Goal: Task Accomplishment & Management: Manage account settings

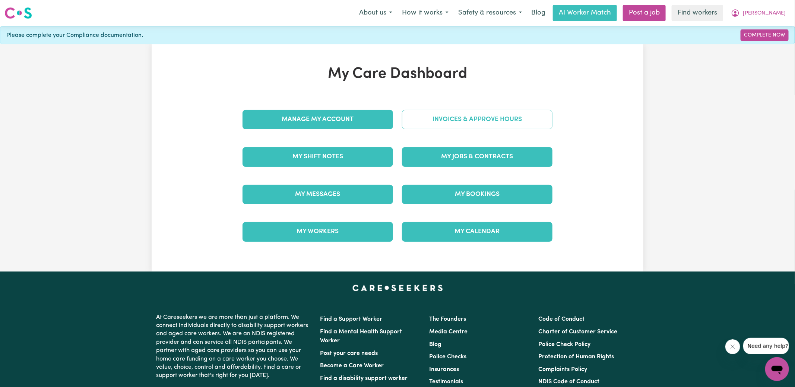
click at [417, 123] on link "Invoices & Approve Hours" at bounding box center [477, 119] width 151 height 19
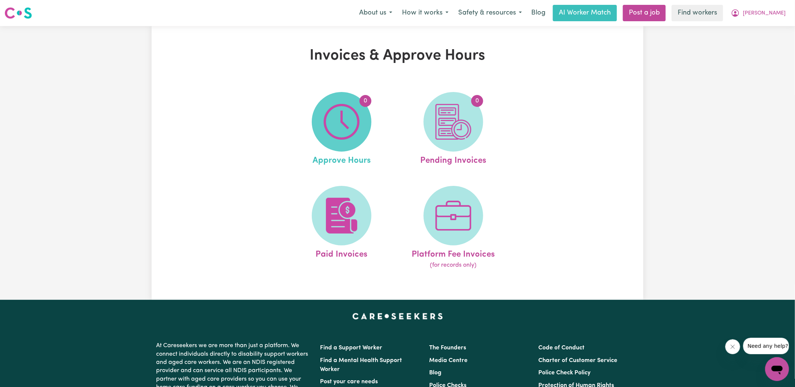
click at [335, 132] on img at bounding box center [342, 122] width 36 height 36
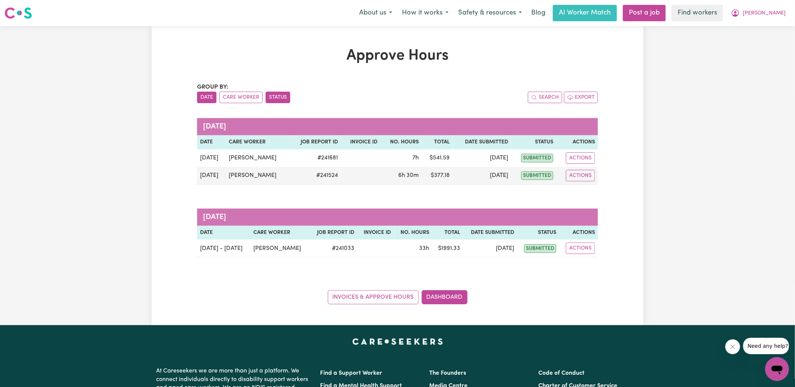
click at [275, 101] on button "Status" at bounding box center [278, 98] width 25 height 12
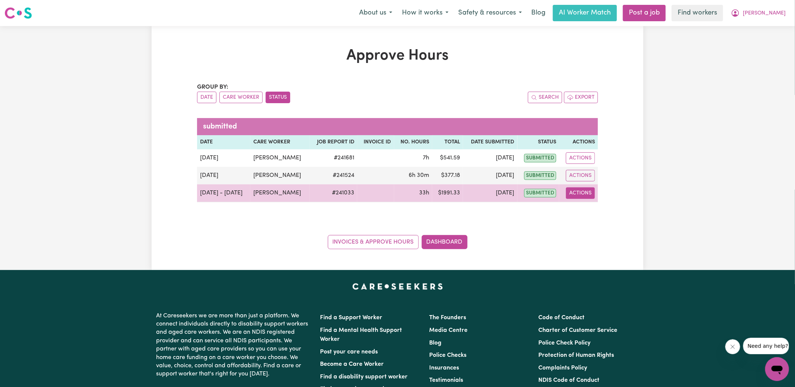
click at [580, 191] on button "Actions" at bounding box center [580, 193] width 29 height 12
click at [585, 205] on link "View Job Report" at bounding box center [599, 210] width 64 height 15
select select "pm"
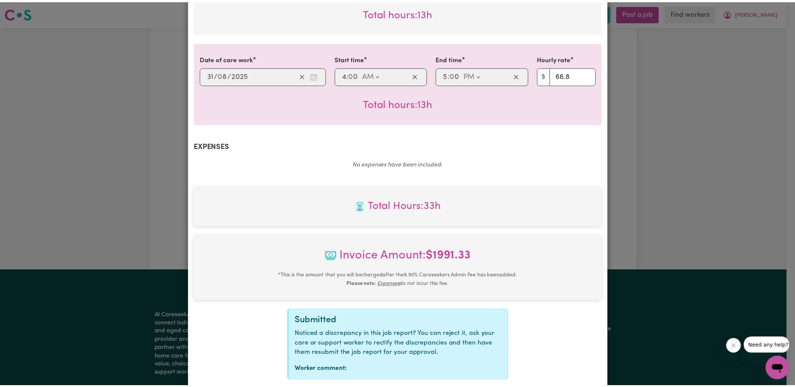
scroll to position [368, 0]
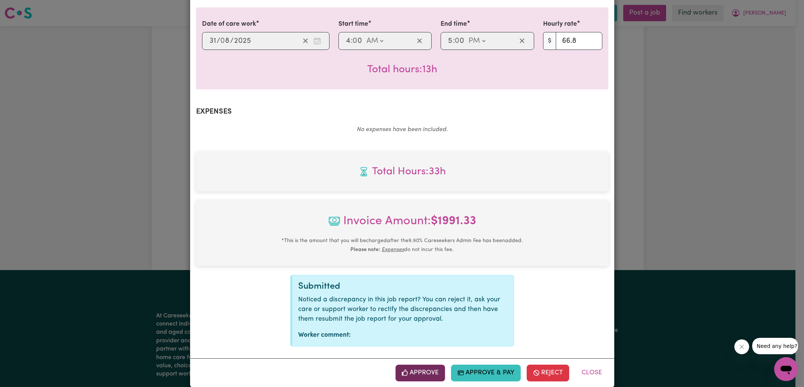
click at [419, 365] on button "Approve" at bounding box center [420, 373] width 50 height 16
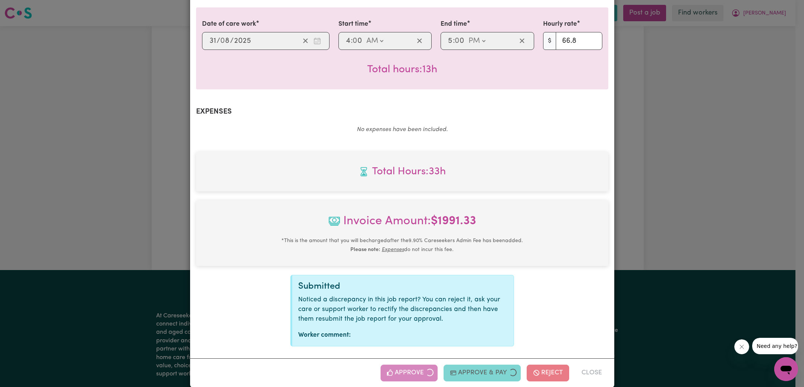
click at [659, 200] on div "Job Report # 241033 - [PERSON_NAME] Summary Job report # 241033 Client name: [P…" at bounding box center [402, 193] width 804 height 387
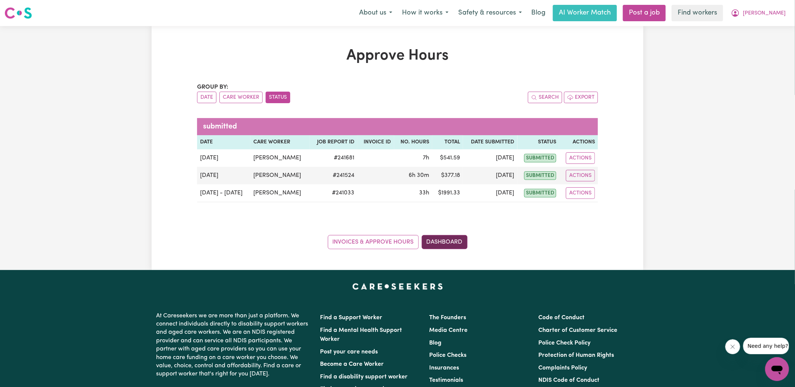
click at [441, 244] on link "Dashboard" at bounding box center [445, 242] width 46 height 14
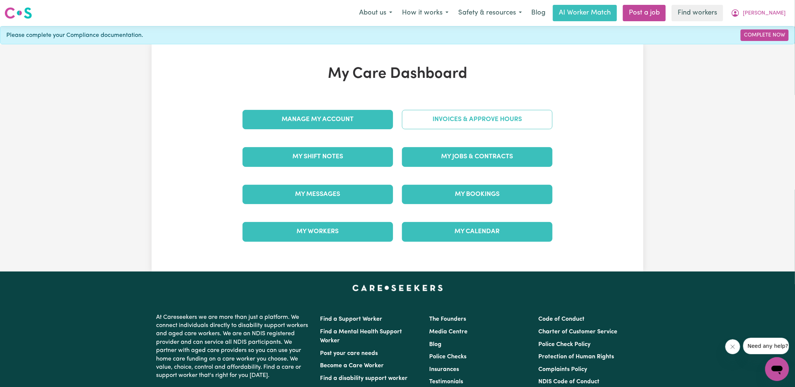
click at [454, 122] on link "Invoices & Approve Hours" at bounding box center [477, 119] width 151 height 19
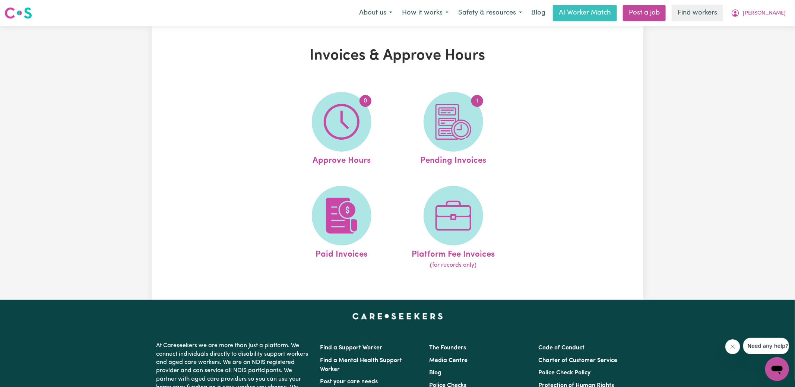
click at [454, 123] on img at bounding box center [454, 122] width 36 height 36
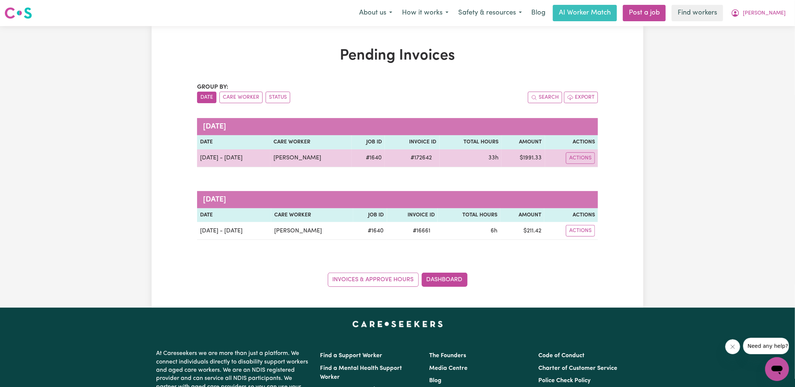
click at [420, 157] on span "# 172642" at bounding box center [422, 158] width 30 height 9
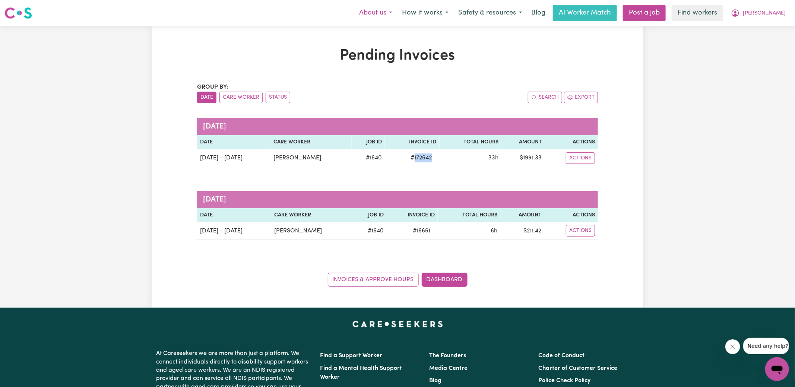
copy span "172642"
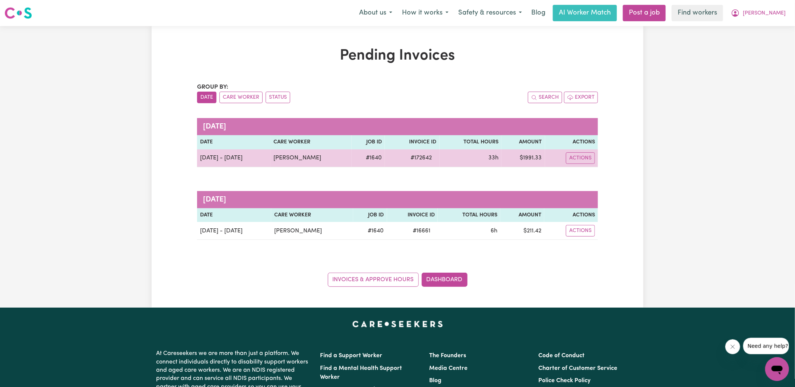
click at [535, 160] on td "$ 1991.33" at bounding box center [524, 158] width 44 height 18
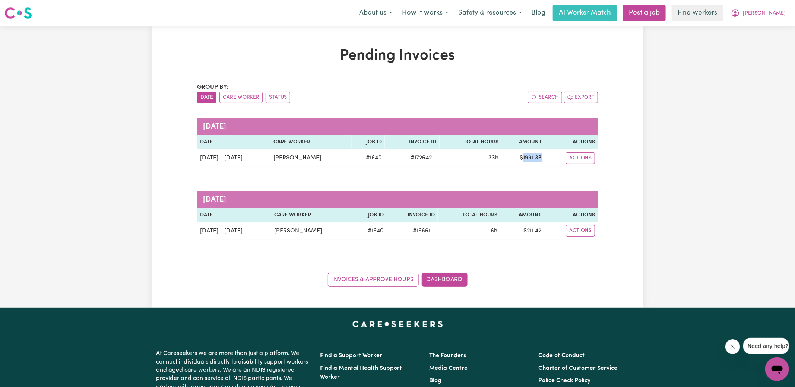
copy td "1991.33"
click at [773, 14] on span "[PERSON_NAME]" at bounding box center [764, 13] width 43 height 8
click at [758, 42] on link "Logout" at bounding box center [761, 43] width 59 height 14
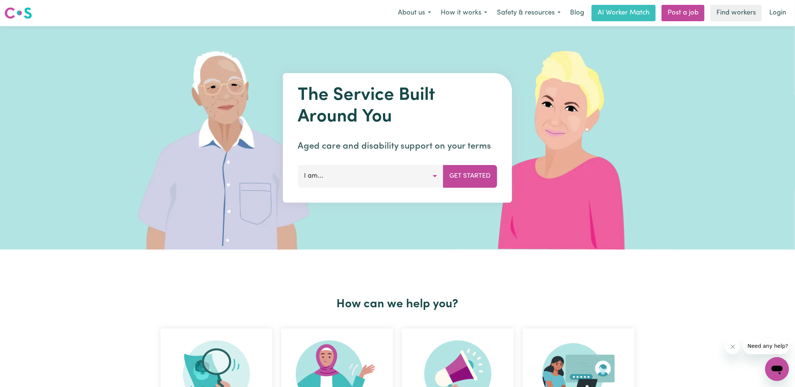
click at [779, 14] on link "Login" at bounding box center [778, 13] width 26 height 16
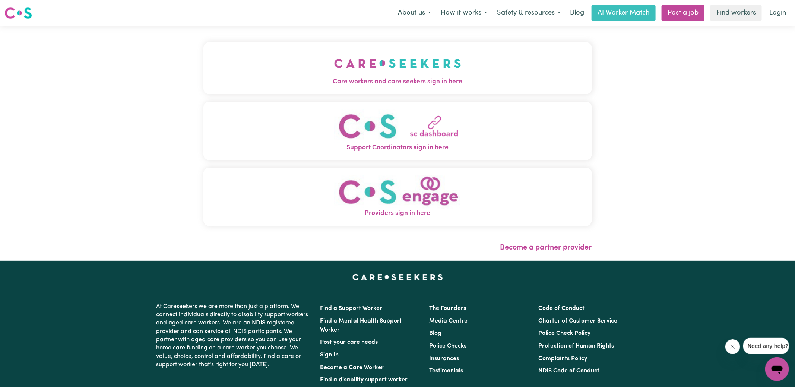
click at [381, 80] on span "Care workers and care seekers sign in here" at bounding box center [397, 82] width 389 height 10
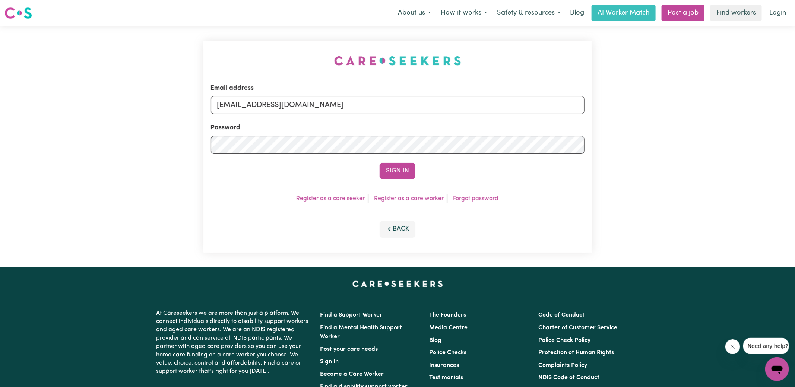
click at [222, 64] on div "Email address [EMAIL_ADDRESS][DOMAIN_NAME] Password Sign In Register as a care …" at bounding box center [398, 147] width 398 height 242
drag, startPoint x: 256, startPoint y: 105, endPoint x: 612, endPoint y: 134, distance: 357.1
click at [612, 134] on div "Email address [EMAIL_ADDRESS][DOMAIN_NAME] Password Sign In Register as a care …" at bounding box center [397, 147] width 795 height 242
type input "[EMAIL_ADDRESS][PERSON_NAME][DOMAIN_NAME]"
click at [380, 163] on button "Sign In" at bounding box center [398, 171] width 36 height 16
